Goal: Information Seeking & Learning: Learn about a topic

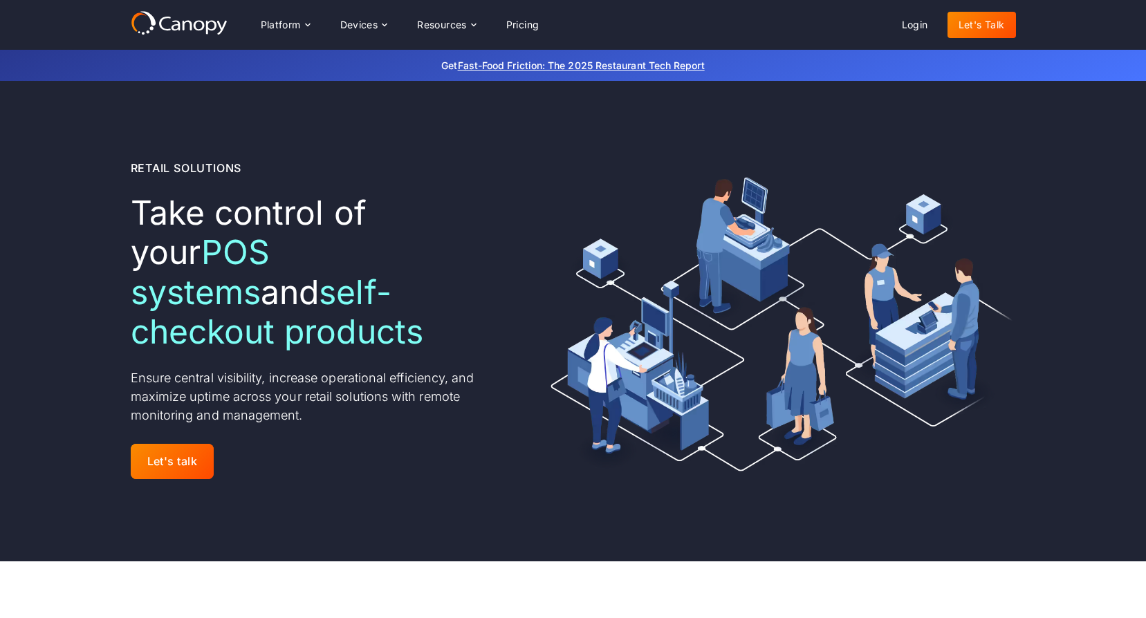
click at [176, 19] on icon at bounding box center [179, 22] width 97 height 25
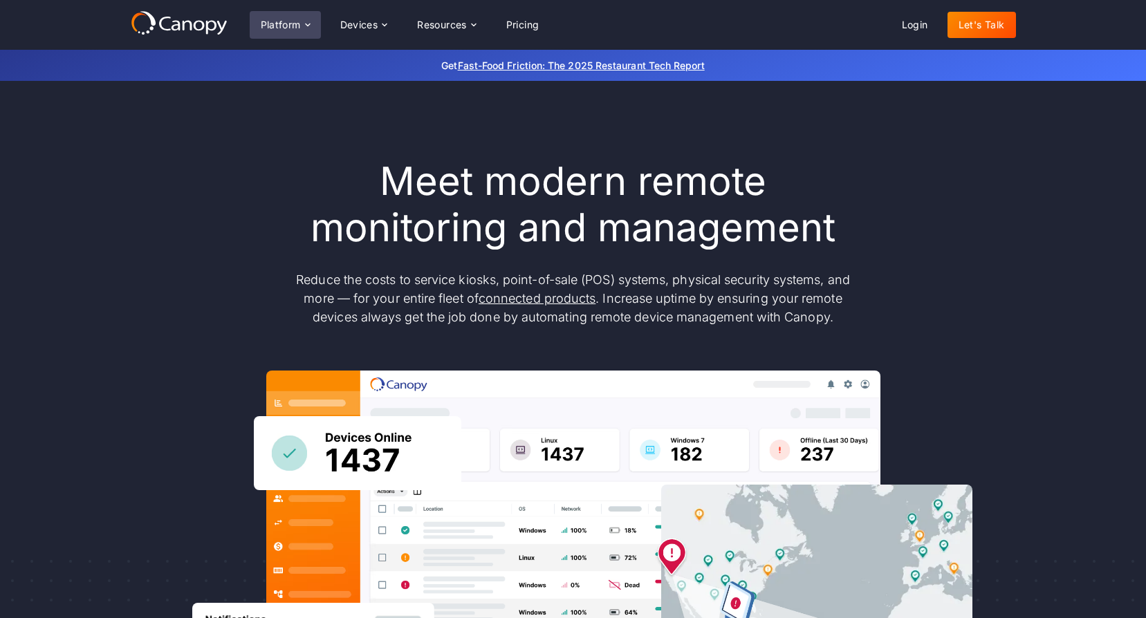
click at [286, 22] on div "Platform" at bounding box center [281, 25] width 40 height 10
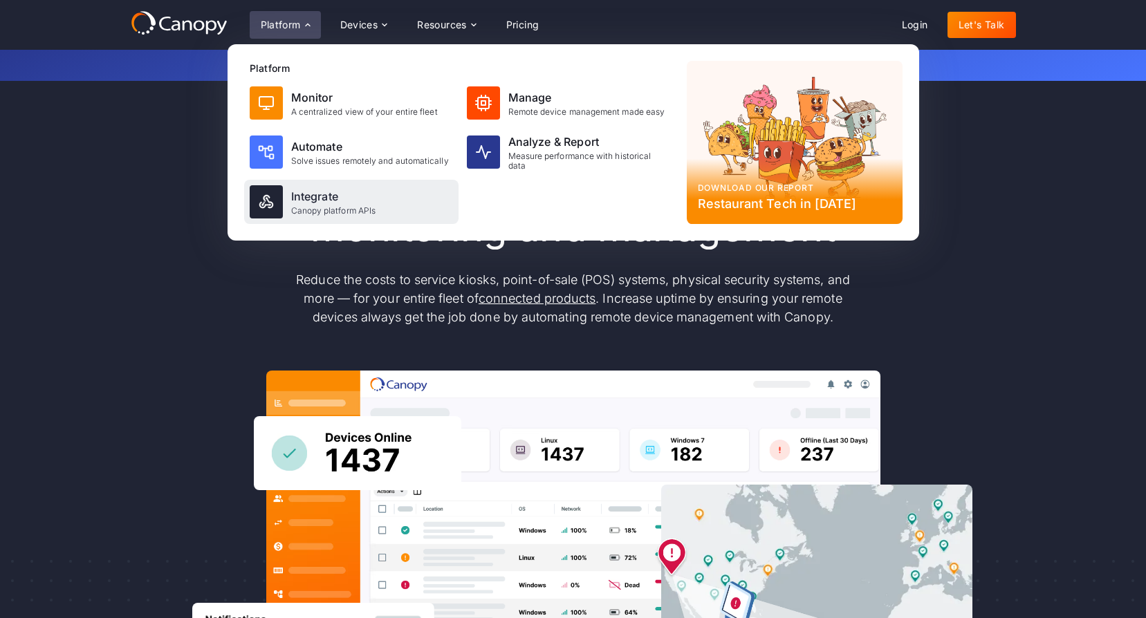
click at [313, 196] on div "Integrate" at bounding box center [333, 196] width 85 height 17
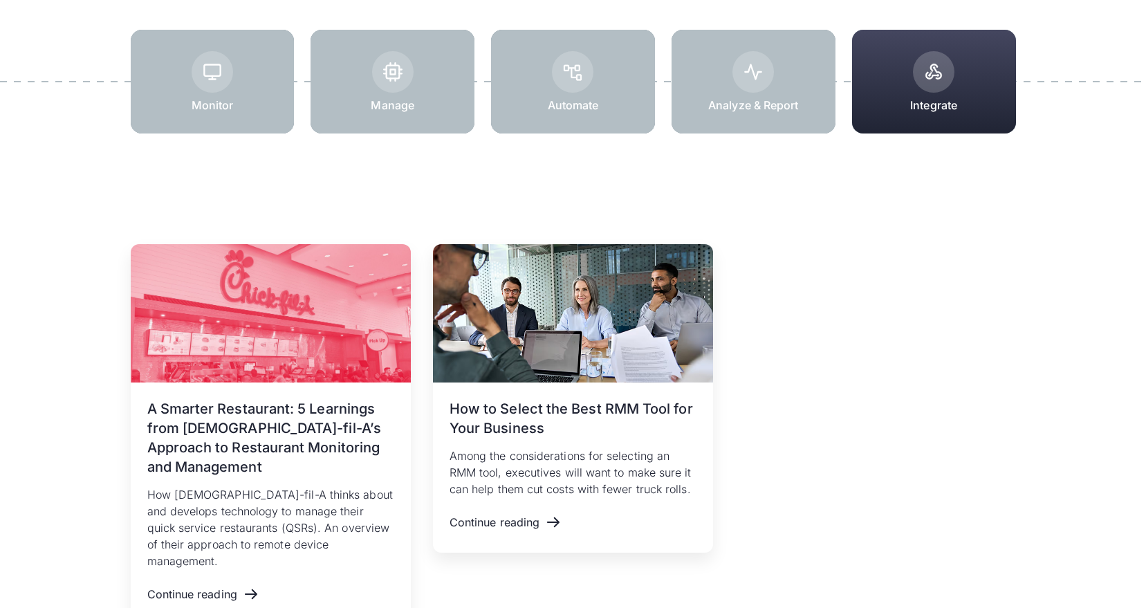
scroll to position [1660, 0]
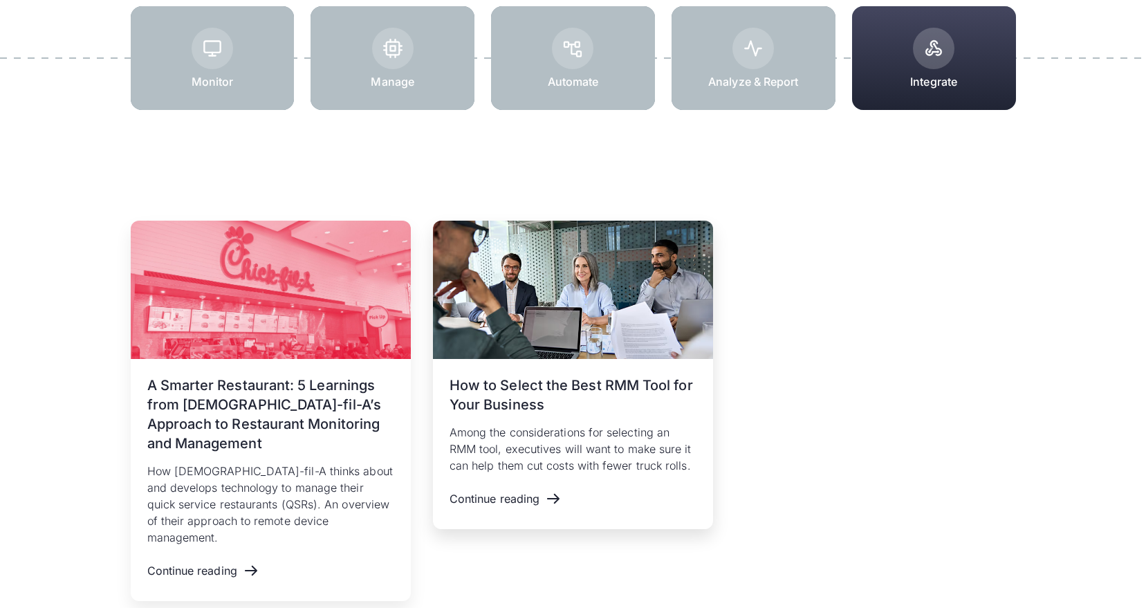
click at [494, 387] on h3 "How to Select the Best RMM Tool for Your Business" at bounding box center [573, 395] width 247 height 39
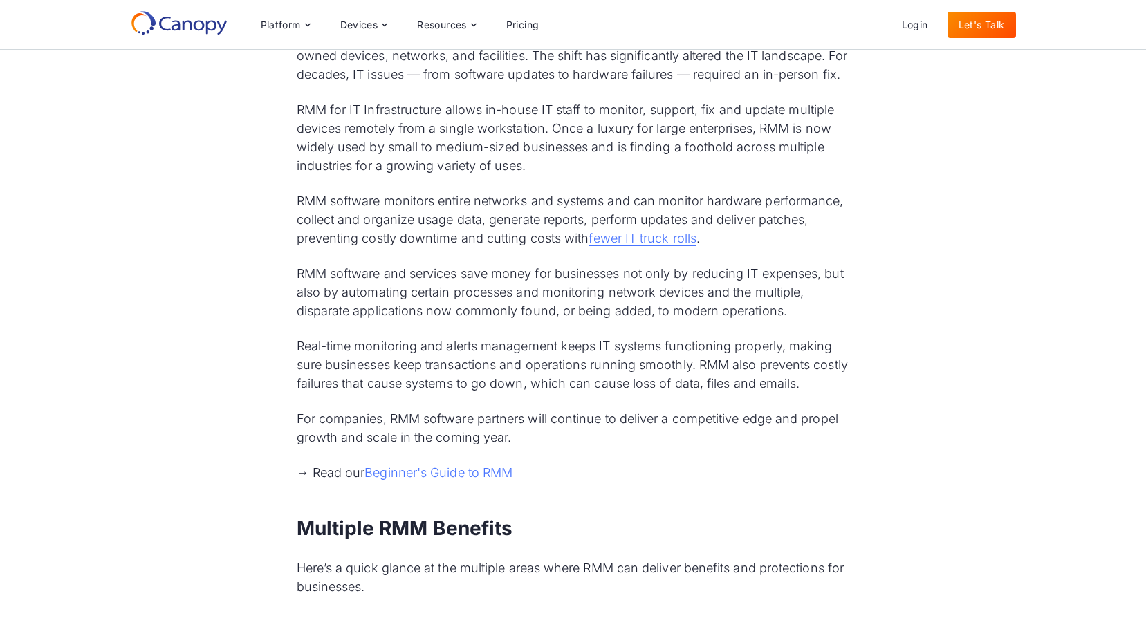
scroll to position [968, 0]
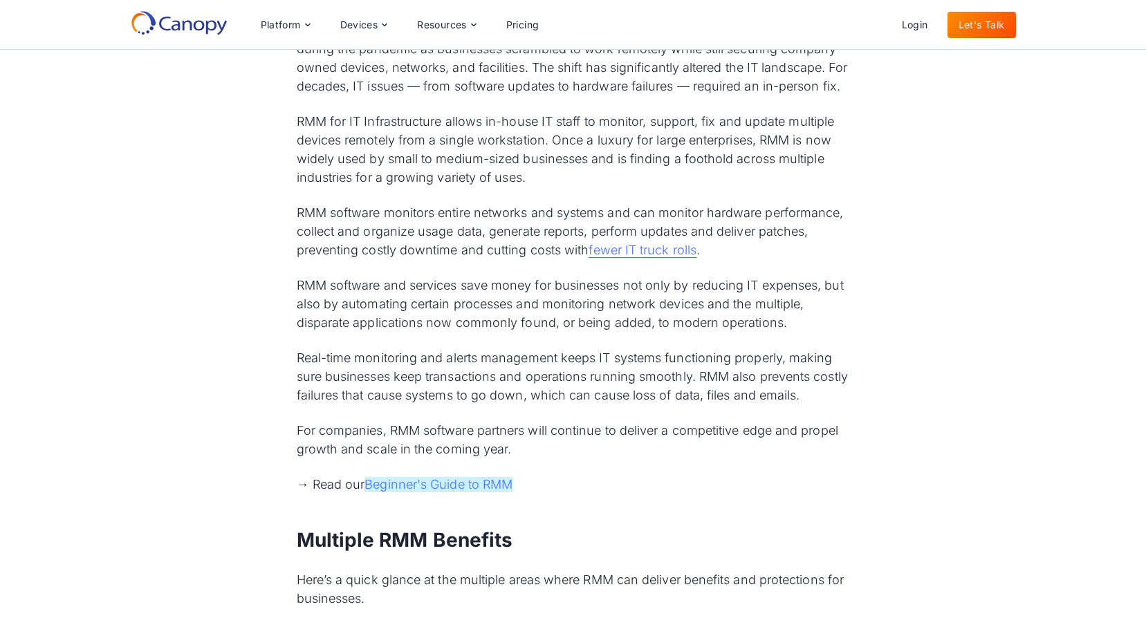
click at [430, 492] on link "Beginner's Guide to RMM" at bounding box center [438, 484] width 148 height 15
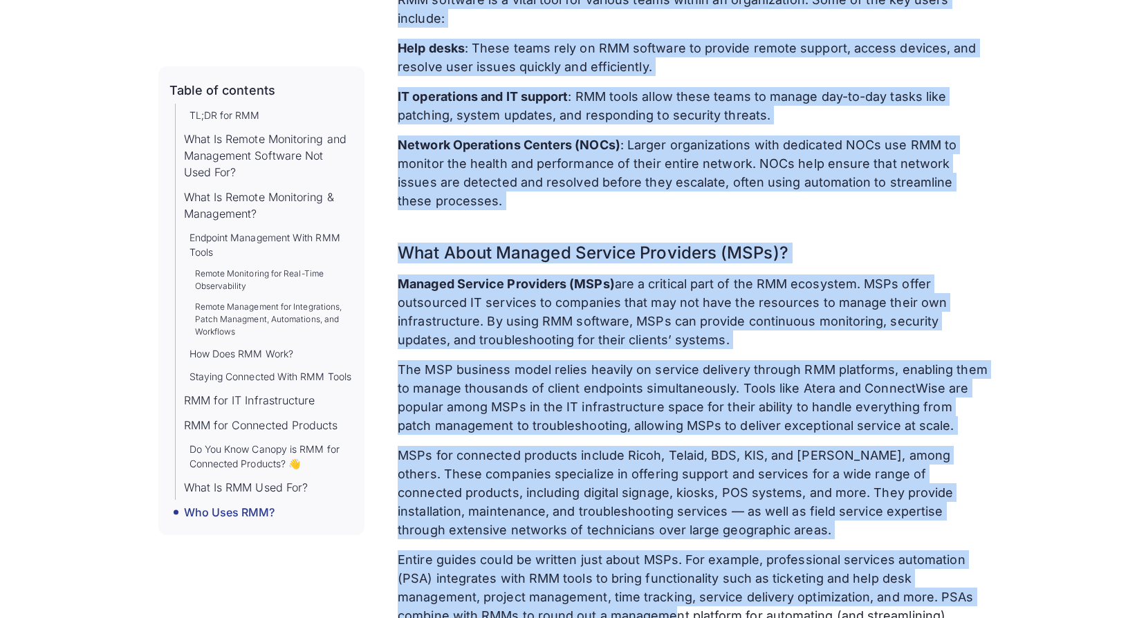
scroll to position [5703, 0]
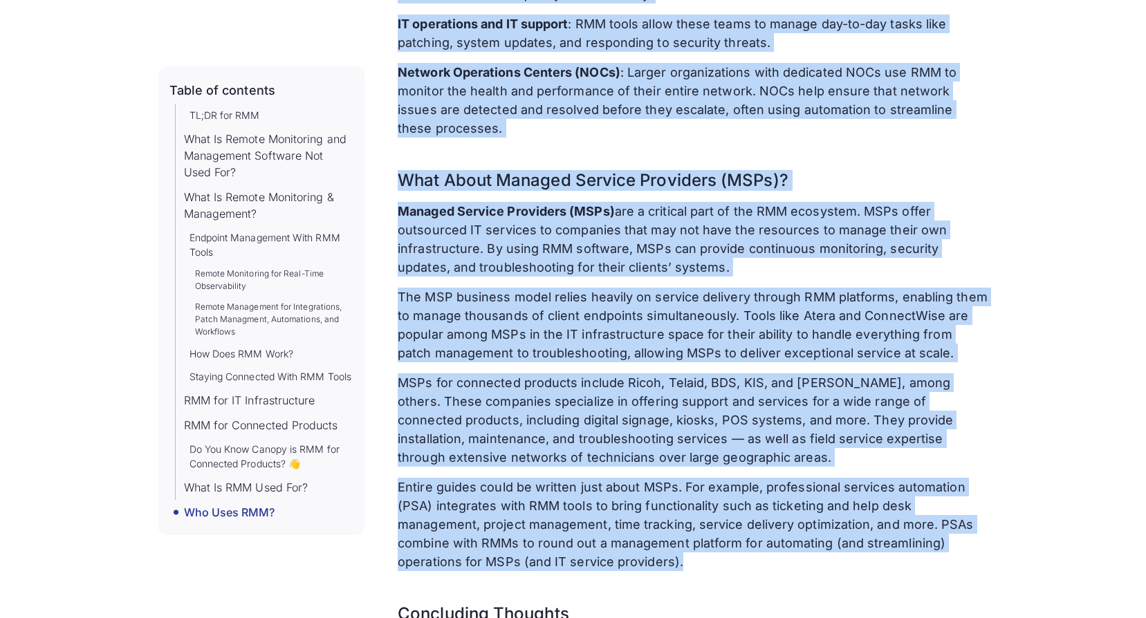
drag, startPoint x: 410, startPoint y: 180, endPoint x: 718, endPoint y: 545, distance: 477.6
drag, startPoint x: 718, startPoint y: 545, endPoint x: 632, endPoint y: 494, distance: 99.9
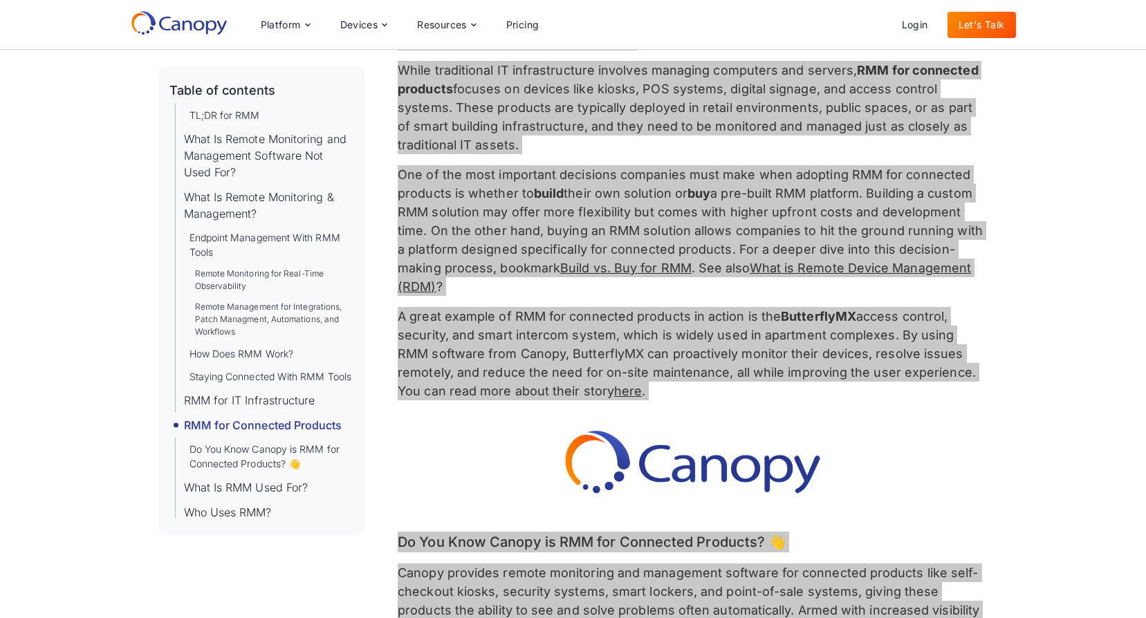
scroll to position [4112, 0]
